Goal: Communication & Community: Answer question/provide support

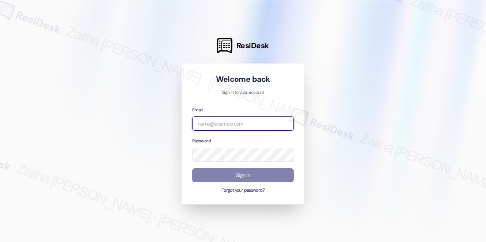
click at [214, 120] on input "email" at bounding box center [243, 123] width 102 height 14
type input "[EMAIL_ADDRESS][PERSON_NAME][DOMAIN_NAME]"
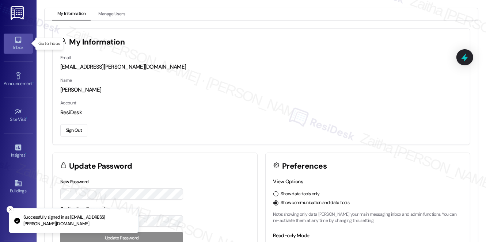
click at [20, 49] on div "Inbox" at bounding box center [18, 47] width 37 height 7
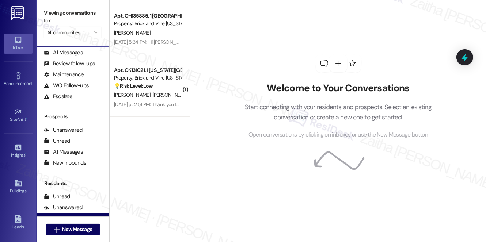
scroll to position [87, 0]
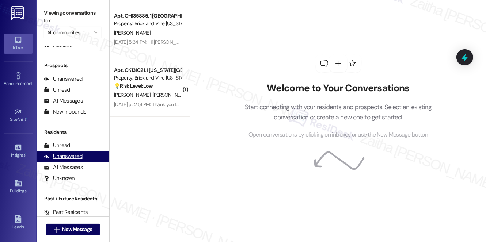
click at [66, 158] on div "Unanswered" at bounding box center [63, 157] width 39 height 8
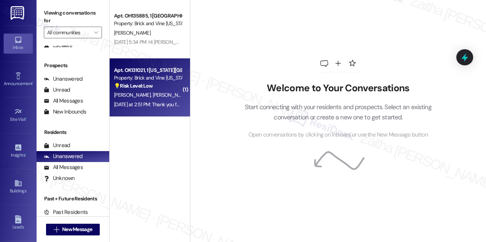
click at [172, 91] on div "[PERSON_NAME] [PERSON_NAME]" at bounding box center [147, 95] width 69 height 9
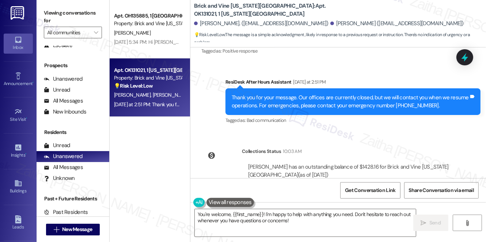
scroll to position [1815, 0]
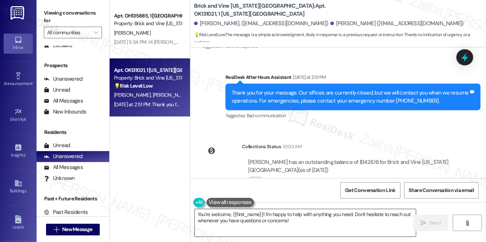
click at [316, 222] on textarea "You're welcome, {{first_name}}! I'm happy to help with anything you need. Don't…" at bounding box center [305, 222] width 221 height 27
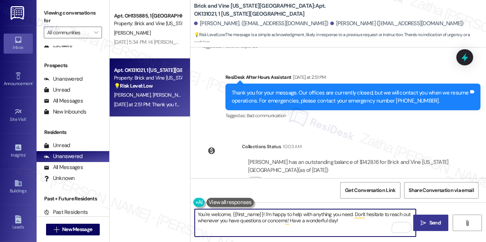
type textarea "You're welcome, {{first_name}}! I'm happy to help with anything you need. Don't…"
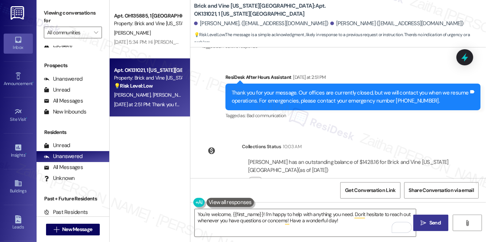
click at [424, 223] on icon "" at bounding box center [423, 223] width 5 height 6
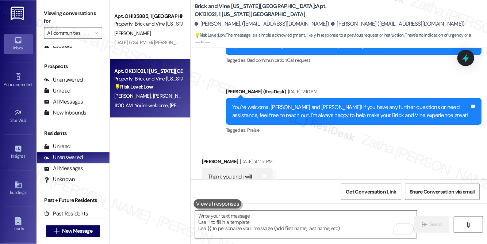
scroll to position [86, 0]
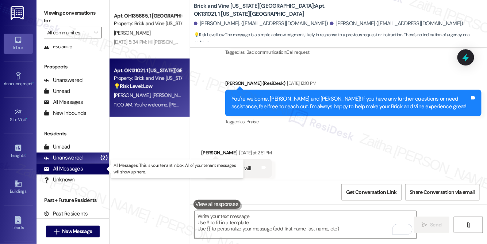
click at [66, 165] on div "All Messages" at bounding box center [63, 169] width 39 height 8
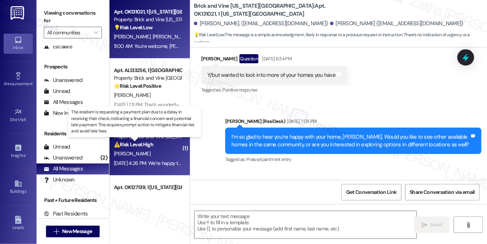
type textarea "Fetching suggested responses. Please feel free to read through the conversation…"
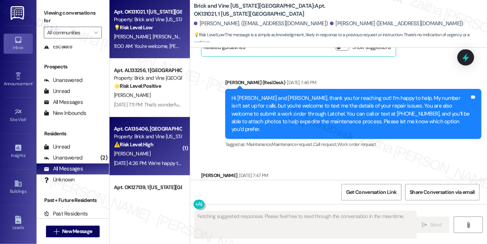
scroll to position [1669, 0]
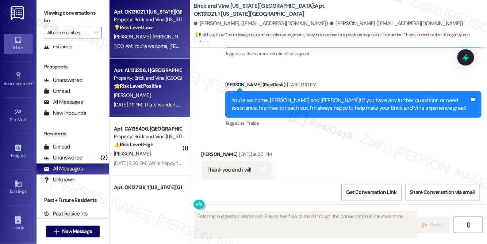
click at [157, 96] on div "[PERSON_NAME]" at bounding box center [147, 95] width 69 height 9
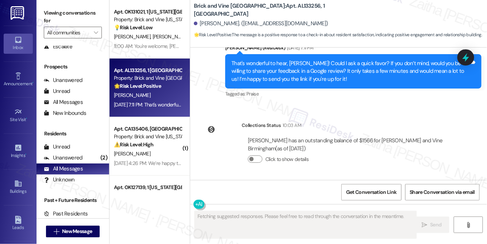
scroll to position [252, 0]
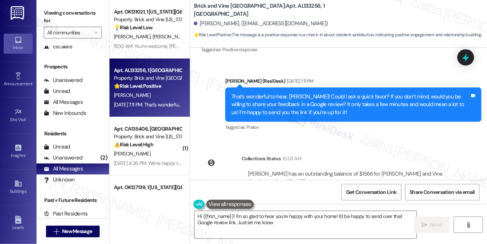
type textarea "Hi {{first_name}}! I'm so glad to hear you're happy with your home! I'd be happ…"
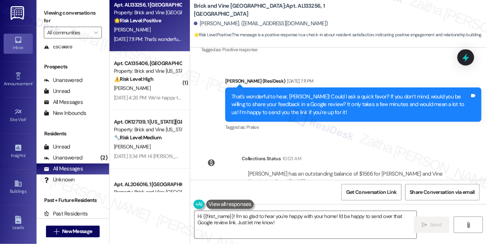
scroll to position [66, 0]
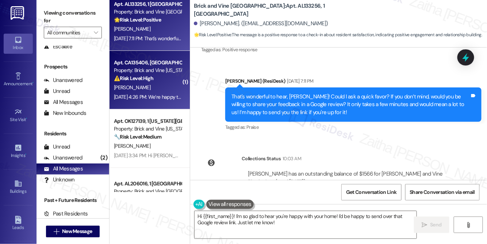
click at [160, 88] on div "[PERSON_NAME]" at bounding box center [147, 87] width 69 height 9
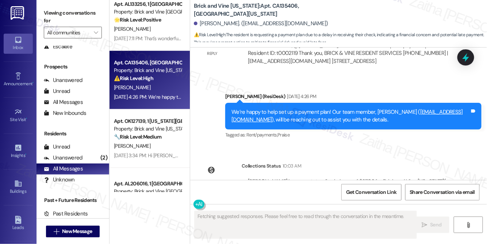
scroll to position [3792, 0]
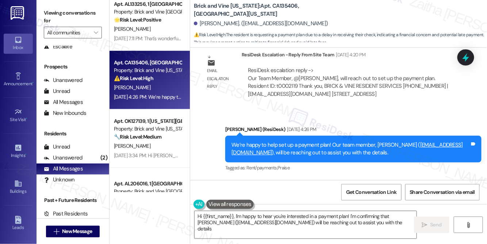
type textarea "Hi {{first_name}}, I'm happy to hear you're interested in a payment plan! I'm c…"
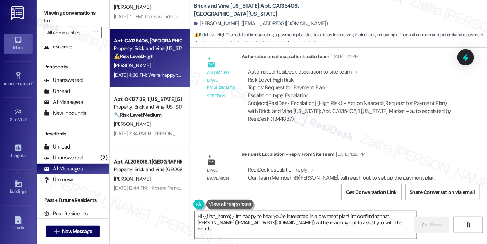
scroll to position [99, 0]
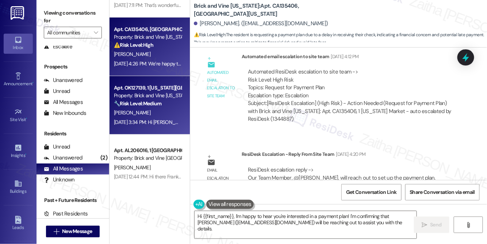
click at [145, 116] on div "[PERSON_NAME]" at bounding box center [147, 112] width 69 height 9
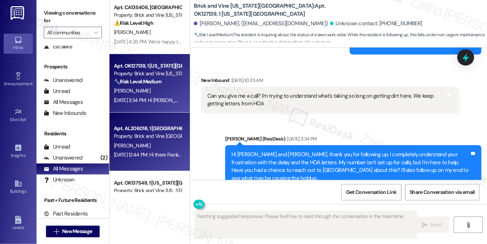
scroll to position [133, 0]
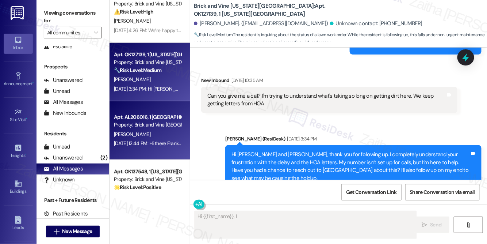
type textarea "Hi {{first_name}}, I understand"
click at [162, 130] on div "[PERSON_NAME]" at bounding box center [147, 134] width 69 height 9
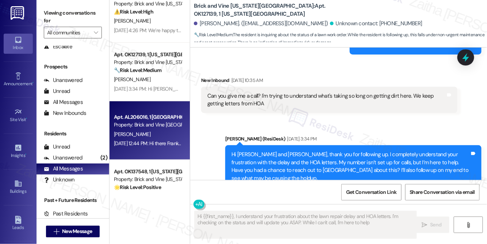
type textarea "Hi {{first_name}}, I understand your frustration about the lawn repair delay an…"
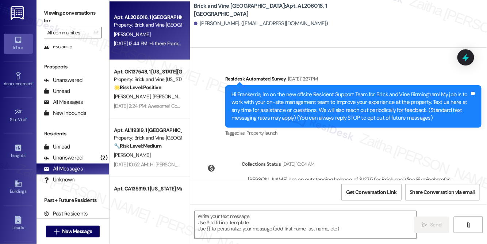
scroll to position [14, 0]
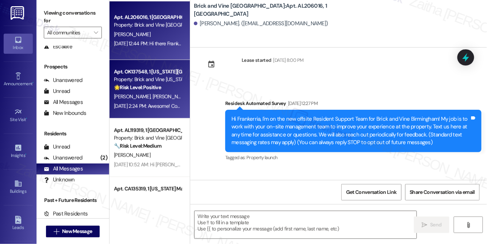
click at [153, 97] on span "[PERSON_NAME]" at bounding box center [171, 96] width 37 height 7
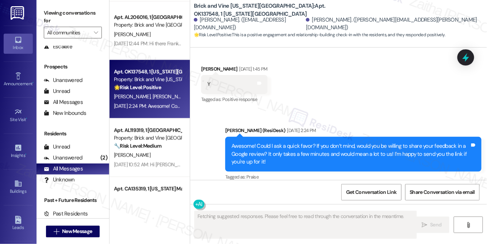
scroll to position [210, 0]
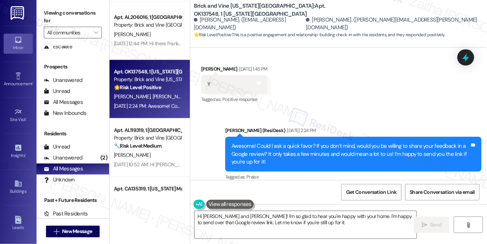
type textarea "Hi [PERSON_NAME] and [PERSON_NAME]! I'm so glad to hear you're happy with your …"
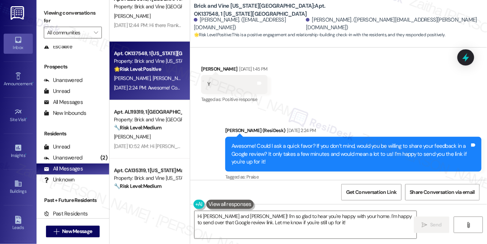
scroll to position [265, 0]
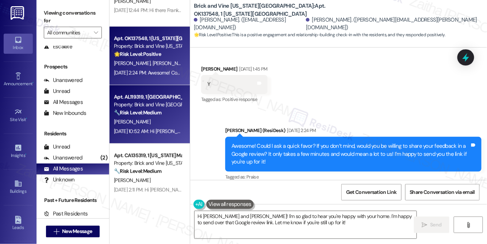
click at [156, 122] on div "[PERSON_NAME]" at bounding box center [147, 121] width 69 height 9
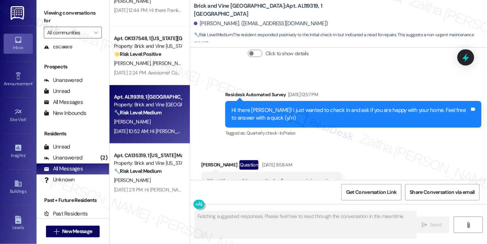
scroll to position [348, 0]
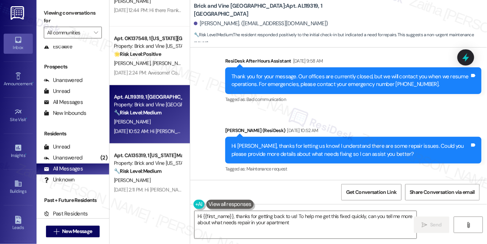
type textarea "Hi {{first_name}}, thanks for getting back to us! To help me get this fixed qui…"
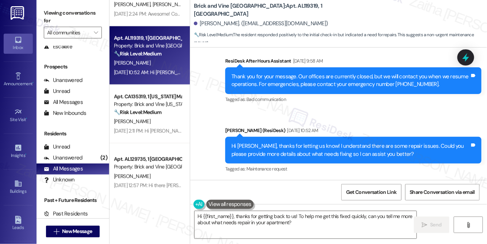
scroll to position [332, 0]
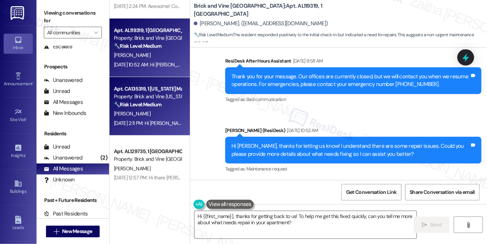
click at [155, 116] on div "[PERSON_NAME]" at bounding box center [147, 113] width 69 height 9
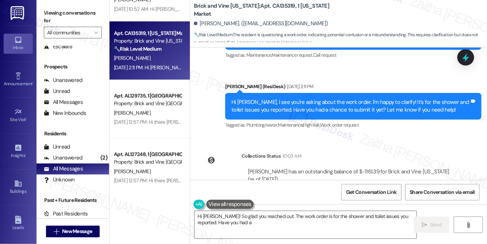
scroll to position [398, 0]
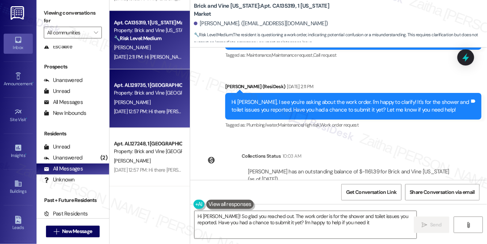
type textarea "Hi [PERSON_NAME]! So glad you reached out. The work order is for the shower and…"
click at [151, 103] on div "[PERSON_NAME]" at bounding box center [147, 102] width 69 height 9
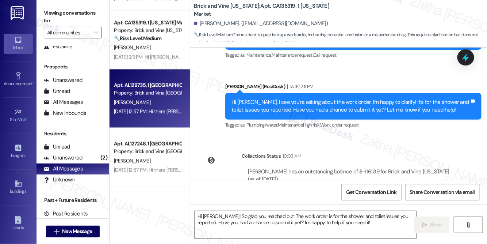
type textarea "Fetching suggested responses. Please feel free to read through the conversation…"
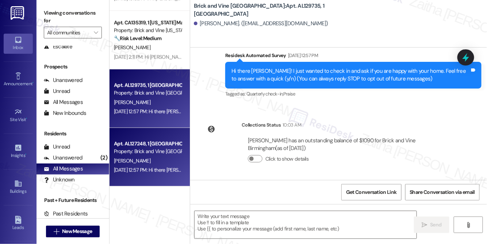
scroll to position [464, 0]
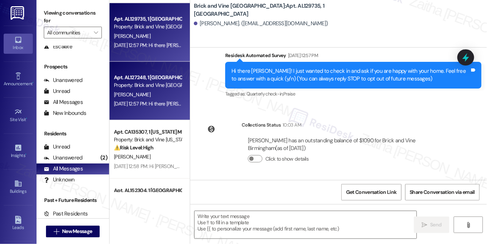
click at [152, 97] on div "[PERSON_NAME]" at bounding box center [147, 94] width 69 height 9
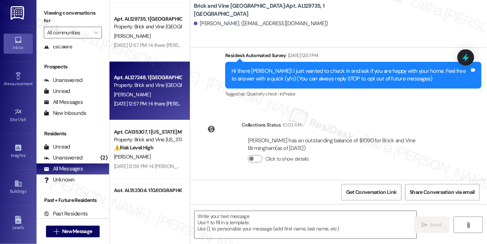
type textarea "Fetching suggested responses. Please feel free to read through the conversation…"
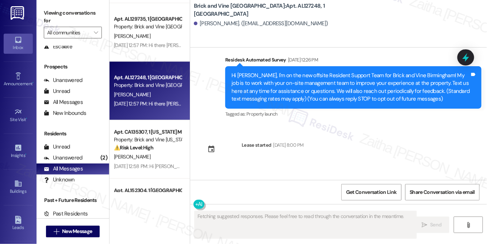
scroll to position [0, 0]
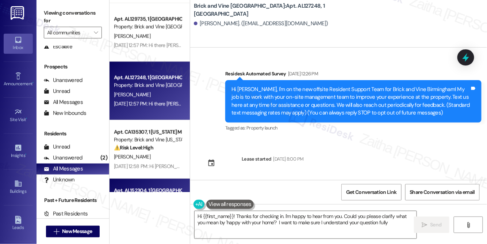
type textarea "Hi {{first_name}}! Thanks for checking in. I'm happy to hear from you. Could yo…"
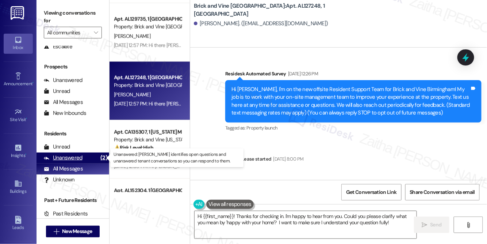
click at [68, 158] on div "Unanswered" at bounding box center [63, 158] width 39 height 8
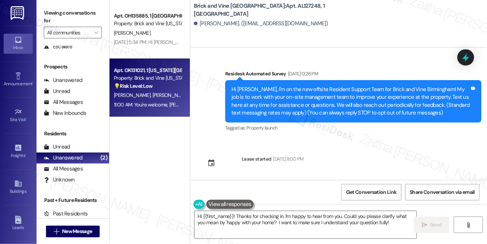
click at [173, 93] on div "[PERSON_NAME] [PERSON_NAME]" at bounding box center [147, 95] width 69 height 9
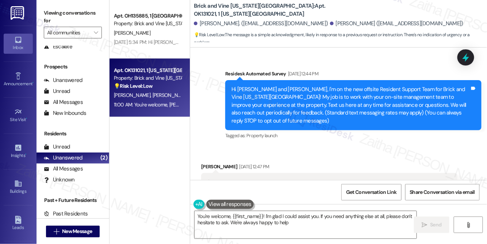
type textarea "You're welcome, {{first_name}}! I'm glad I could assist you. If you need anythi…"
